Goal: Information Seeking & Learning: Understand process/instructions

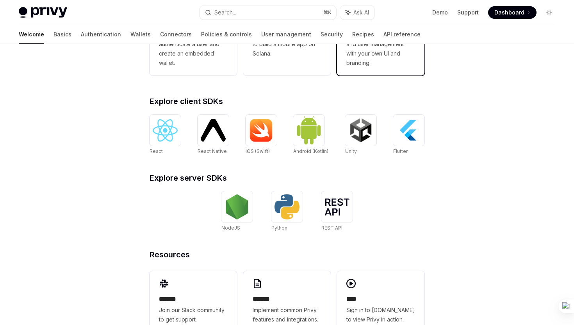
scroll to position [275, 0]
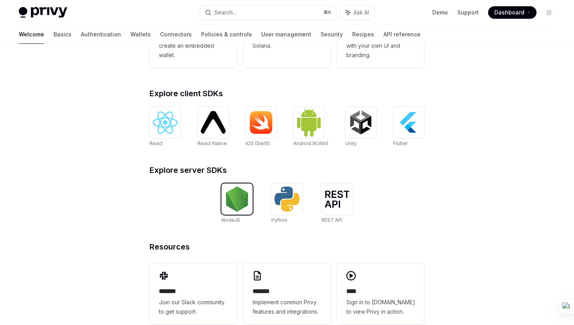
click at [232, 191] on img at bounding box center [237, 198] width 25 height 25
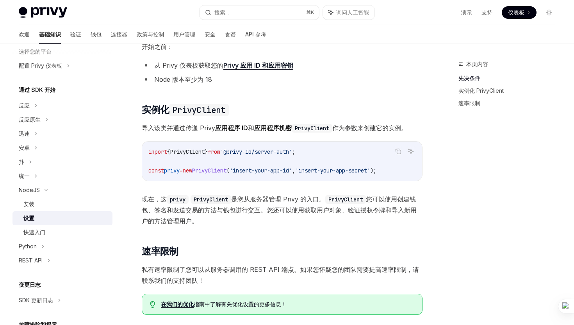
scroll to position [57, 0]
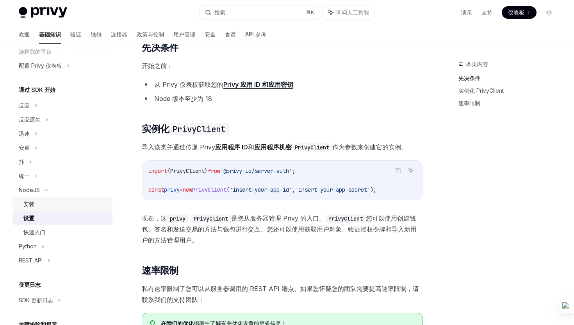
click at [73, 199] on div "安装" at bounding box center [65, 203] width 84 height 9
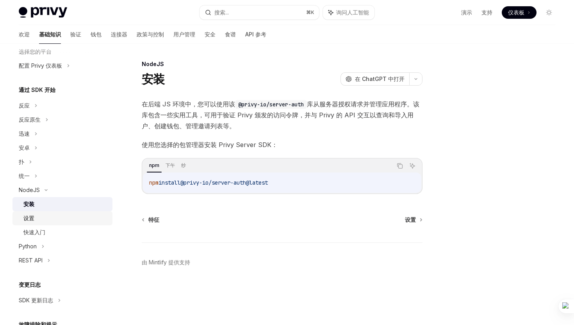
click at [70, 216] on div "设置" at bounding box center [65, 217] width 84 height 9
type textarea "*"
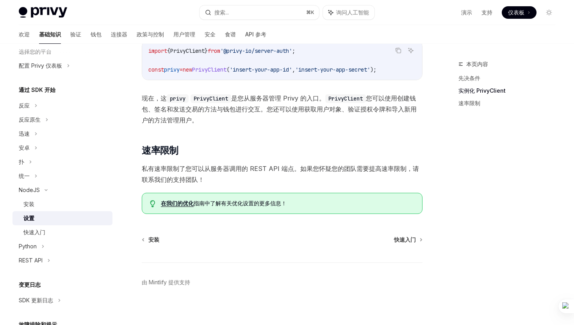
scroll to position [181, 0]
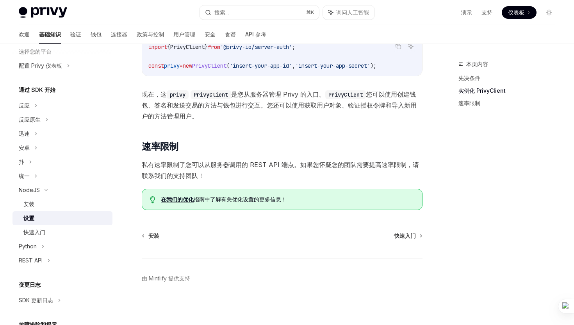
click at [194, 190] on div "​ 先决条件 开始之前： 从 Privy 仪表板 获取您的 Privy 应用 ID 和应用密钥 Node 版本至少为 18 ​ 实例化 PrivyClient…" at bounding box center [282, 64] width 281 height 292
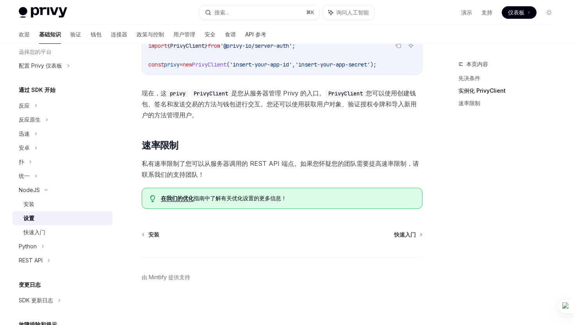
scroll to position [185, 0]
click at [51, 188] on div "NodeJS" at bounding box center [63, 190] width 100 height 14
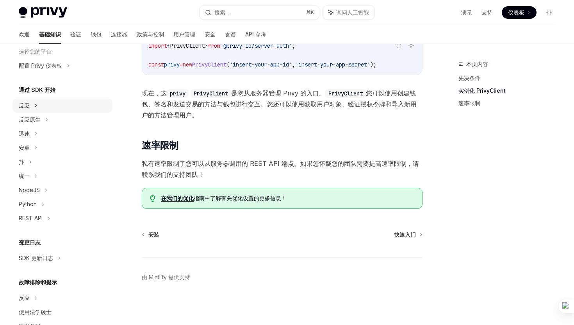
click at [46, 105] on div "反应" at bounding box center [63, 105] width 100 height 14
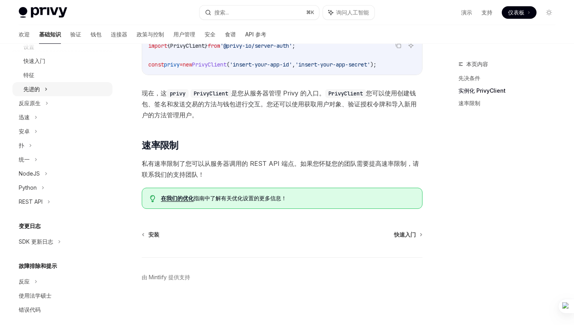
scroll to position [147, 0]
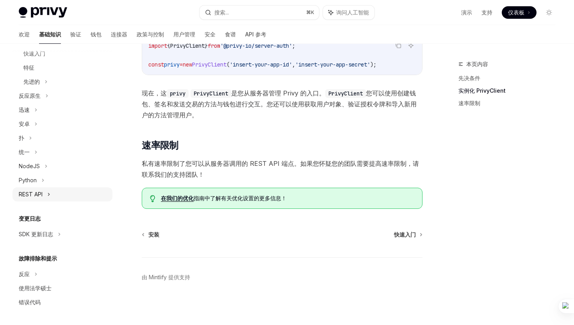
click at [56, 195] on div "REST API" at bounding box center [63, 194] width 100 height 14
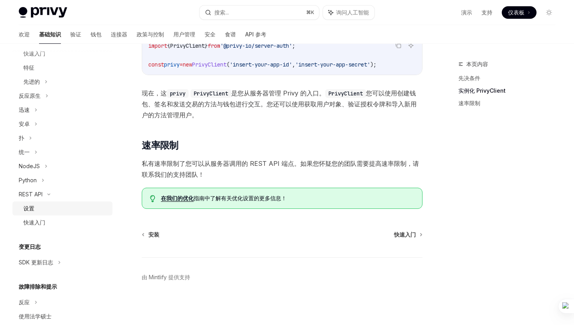
click at [53, 211] on div "设置" at bounding box center [65, 208] width 84 height 9
click at [62, 210] on div "设置" at bounding box center [65, 208] width 84 height 9
click at [52, 225] on div "快速入门" at bounding box center [65, 222] width 84 height 9
click at [34, 227] on link "快速入门" at bounding box center [63, 222] width 100 height 14
click at [34, 210] on font "设置" at bounding box center [28, 208] width 11 height 7
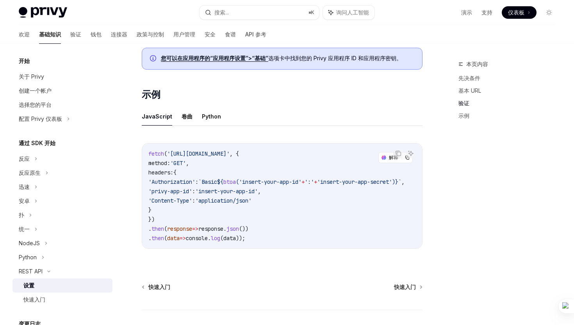
scroll to position [354, 0]
click at [34, 159] on div "反应" at bounding box center [63, 159] width 100 height 14
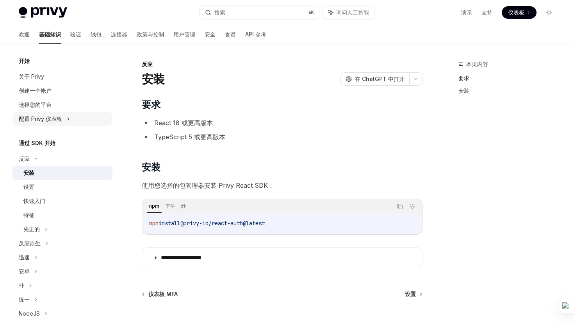
click at [65, 114] on div "配置 Privy 仪表板" at bounding box center [63, 119] width 100 height 14
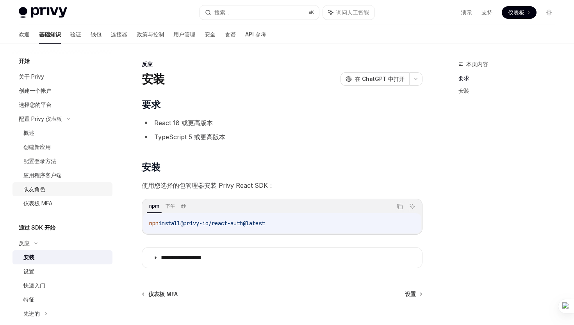
click at [55, 191] on div "队友角色" at bounding box center [65, 188] width 84 height 9
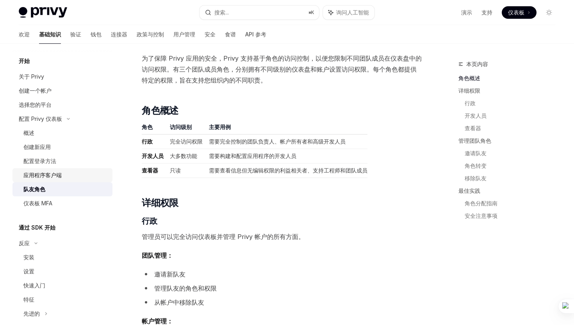
scroll to position [32, 0]
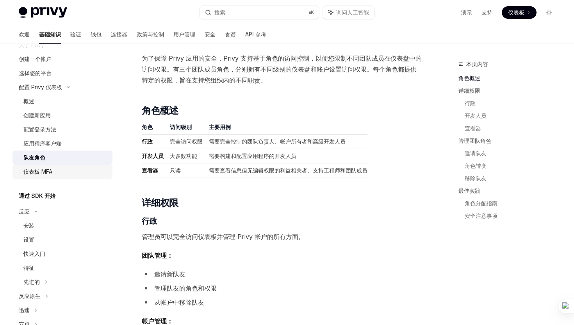
click at [39, 168] on div "仪表板 MFA" at bounding box center [37, 171] width 29 height 9
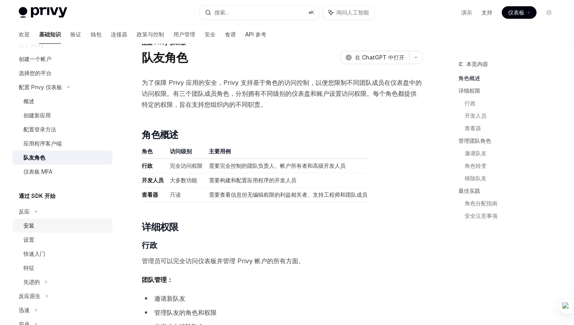
click at [50, 227] on div "安装" at bounding box center [65, 225] width 84 height 9
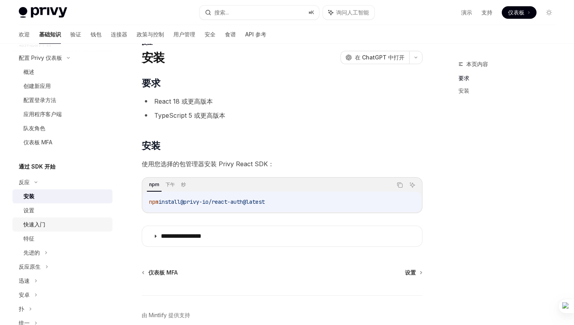
scroll to position [74, 0]
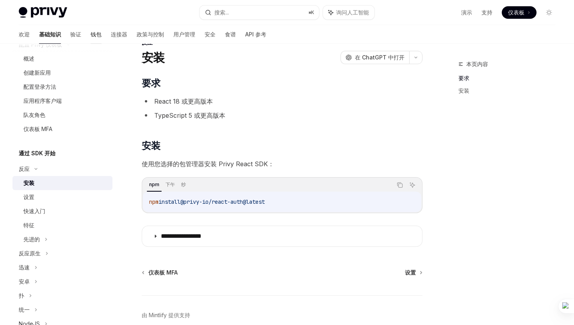
click at [91, 34] on font "钱包" at bounding box center [96, 34] width 11 height 7
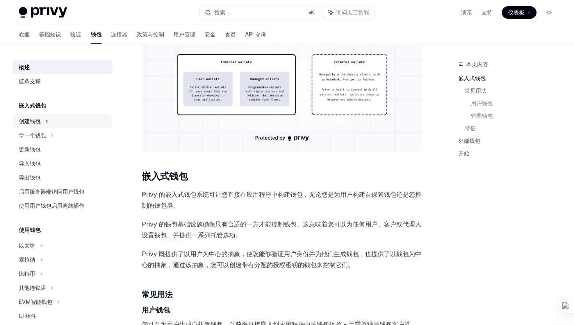
scroll to position [232, 0]
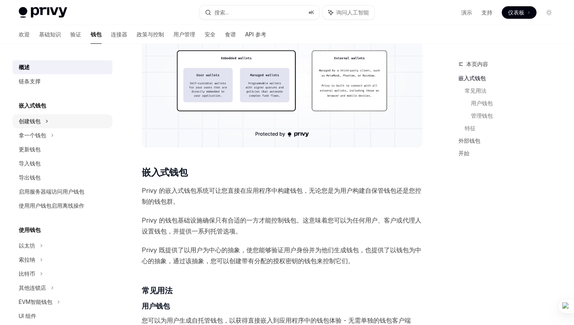
click at [64, 124] on div "创建钱包" at bounding box center [63, 121] width 100 height 14
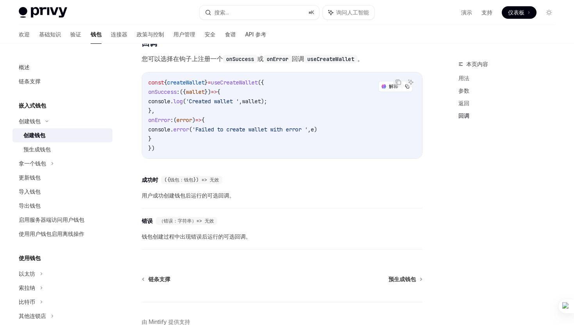
scroll to position [578, 0]
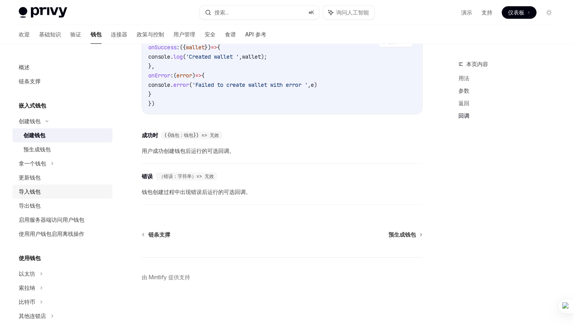
click at [54, 191] on div "导入钱包" at bounding box center [63, 191] width 89 height 9
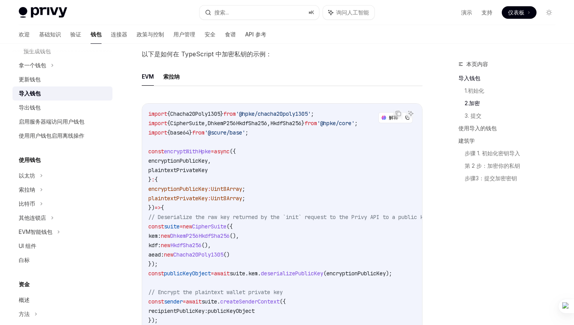
scroll to position [104, 0]
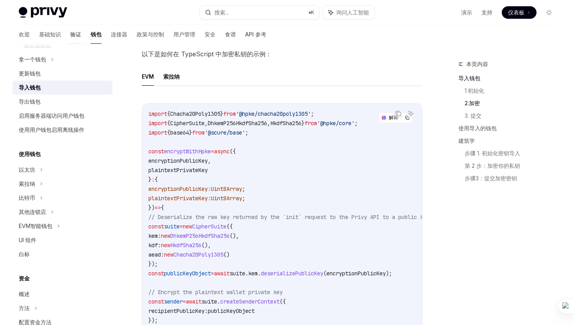
click at [70, 32] on font "验证" at bounding box center [75, 34] width 11 height 7
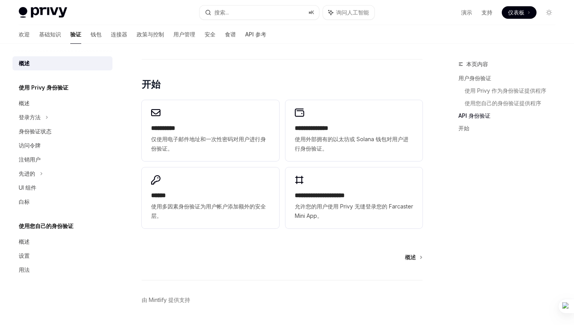
scroll to position [536, 0]
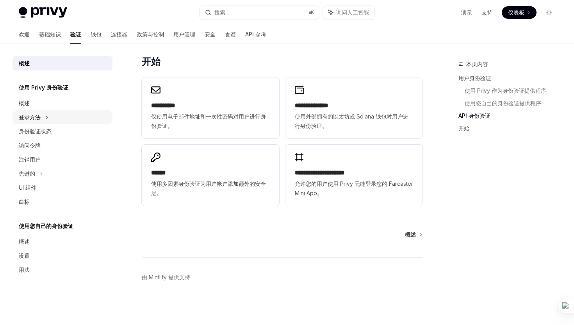
click at [44, 111] on div "登录方法" at bounding box center [63, 117] width 100 height 14
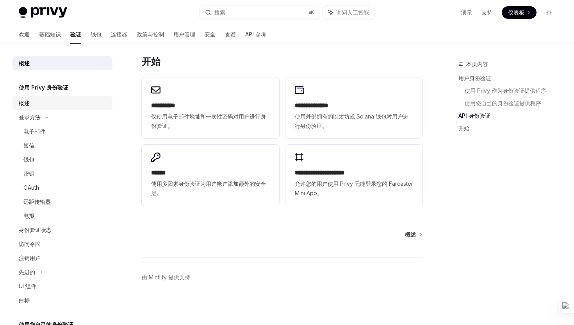
click at [41, 103] on div "概述" at bounding box center [63, 102] width 89 height 9
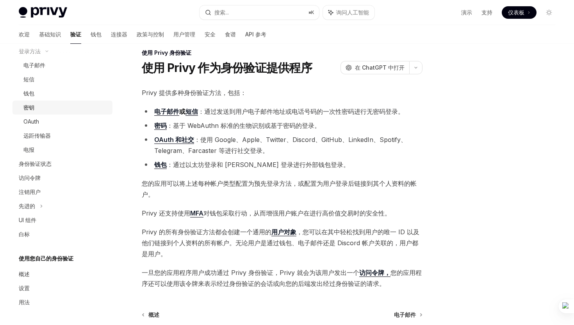
scroll to position [13, 0]
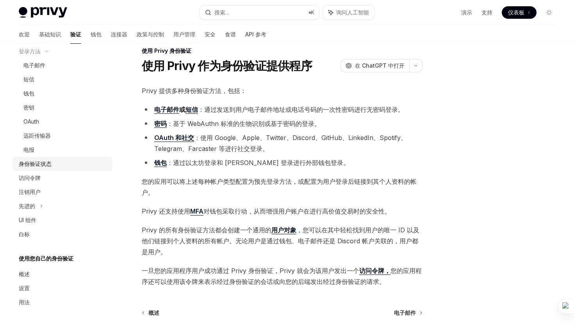
click at [64, 159] on link "身份验证状态" at bounding box center [63, 164] width 100 height 14
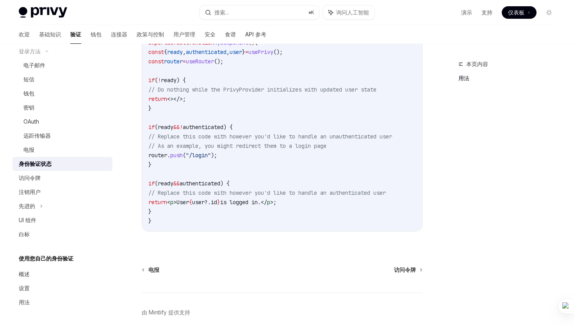
scroll to position [311, 0]
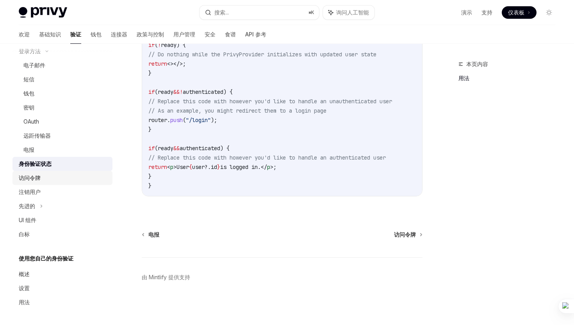
click at [48, 173] on div "访问令牌" at bounding box center [63, 177] width 89 height 9
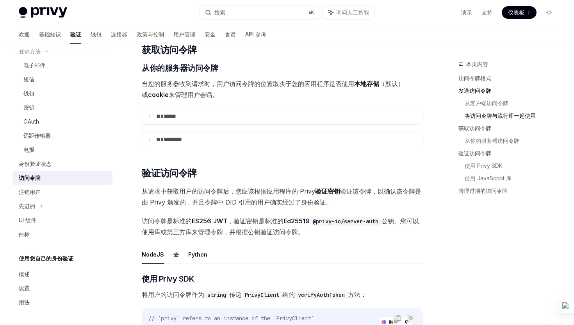
scroll to position [933, 0]
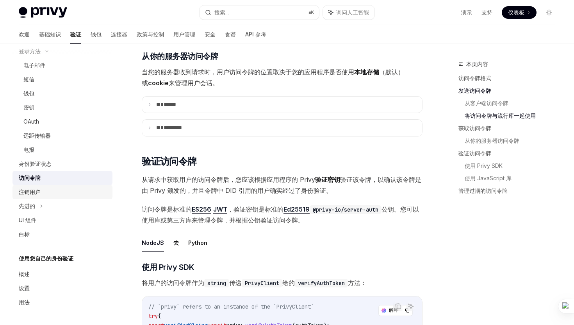
click at [32, 196] on div "注销用户" at bounding box center [30, 191] width 22 height 9
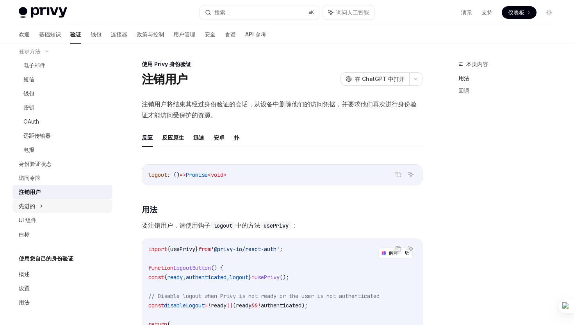
click at [26, 206] on font "先进的" at bounding box center [27, 205] width 16 height 7
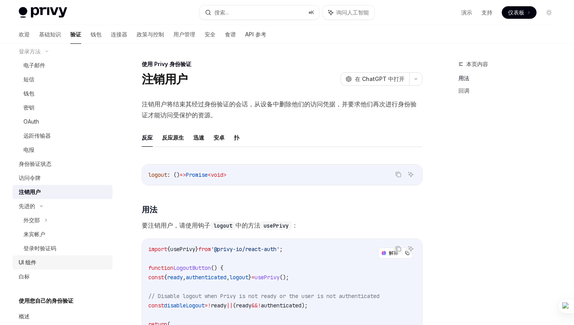
click at [44, 264] on div "UI 组件" at bounding box center [63, 261] width 89 height 9
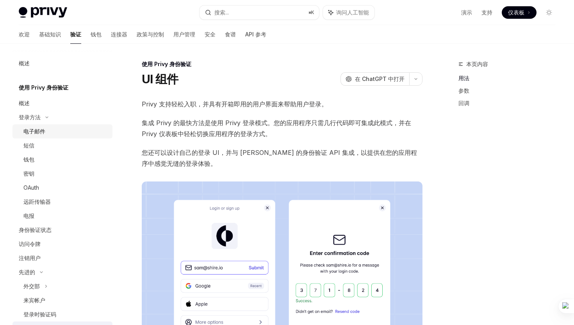
click at [38, 132] on font "电子邮件" at bounding box center [34, 131] width 22 height 7
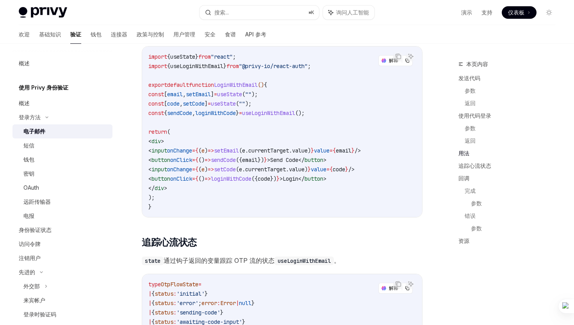
scroll to position [679, 0]
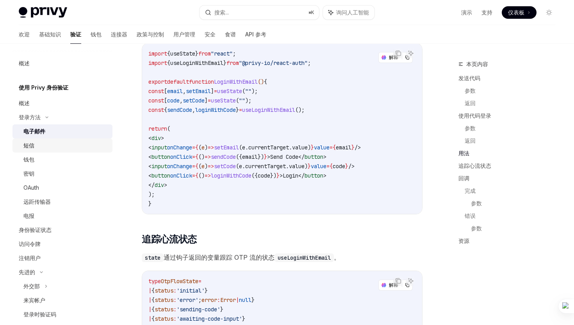
click at [32, 148] on font "短信" at bounding box center [28, 145] width 11 height 7
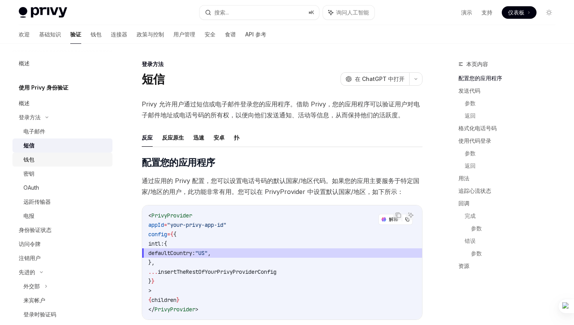
click at [52, 165] on link "钱包" at bounding box center [63, 159] width 100 height 14
type textarea "*"
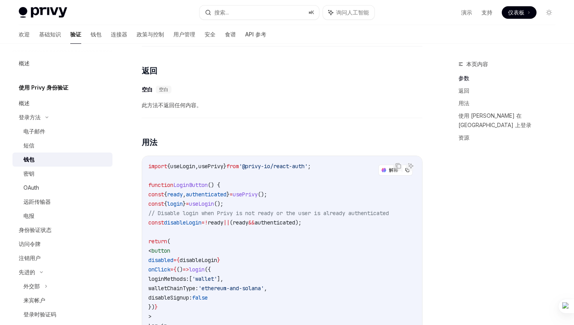
scroll to position [342, 0]
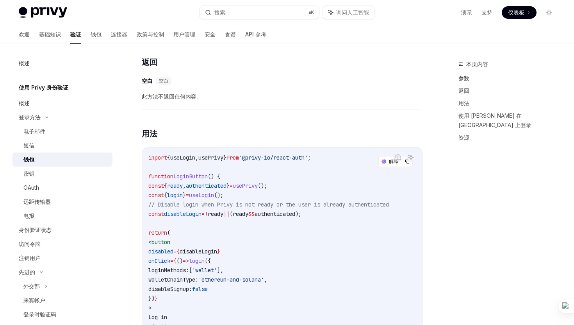
click at [258, 188] on span "usePrivy" at bounding box center [245, 185] width 25 height 7
click at [215, 159] on span "usePrivy" at bounding box center [210, 157] width 25 height 7
drag, startPoint x: 238, startPoint y: 160, endPoint x: 212, endPoint y: 162, distance: 25.8
click at [212, 161] on span "import { useLogin , usePrivy } from '@privy-io/react-auth' ;" at bounding box center [229, 157] width 163 height 7
click at [195, 174] on icon at bounding box center [194, 173] width 5 height 5
